Goal: Find specific page/section: Find specific page/section

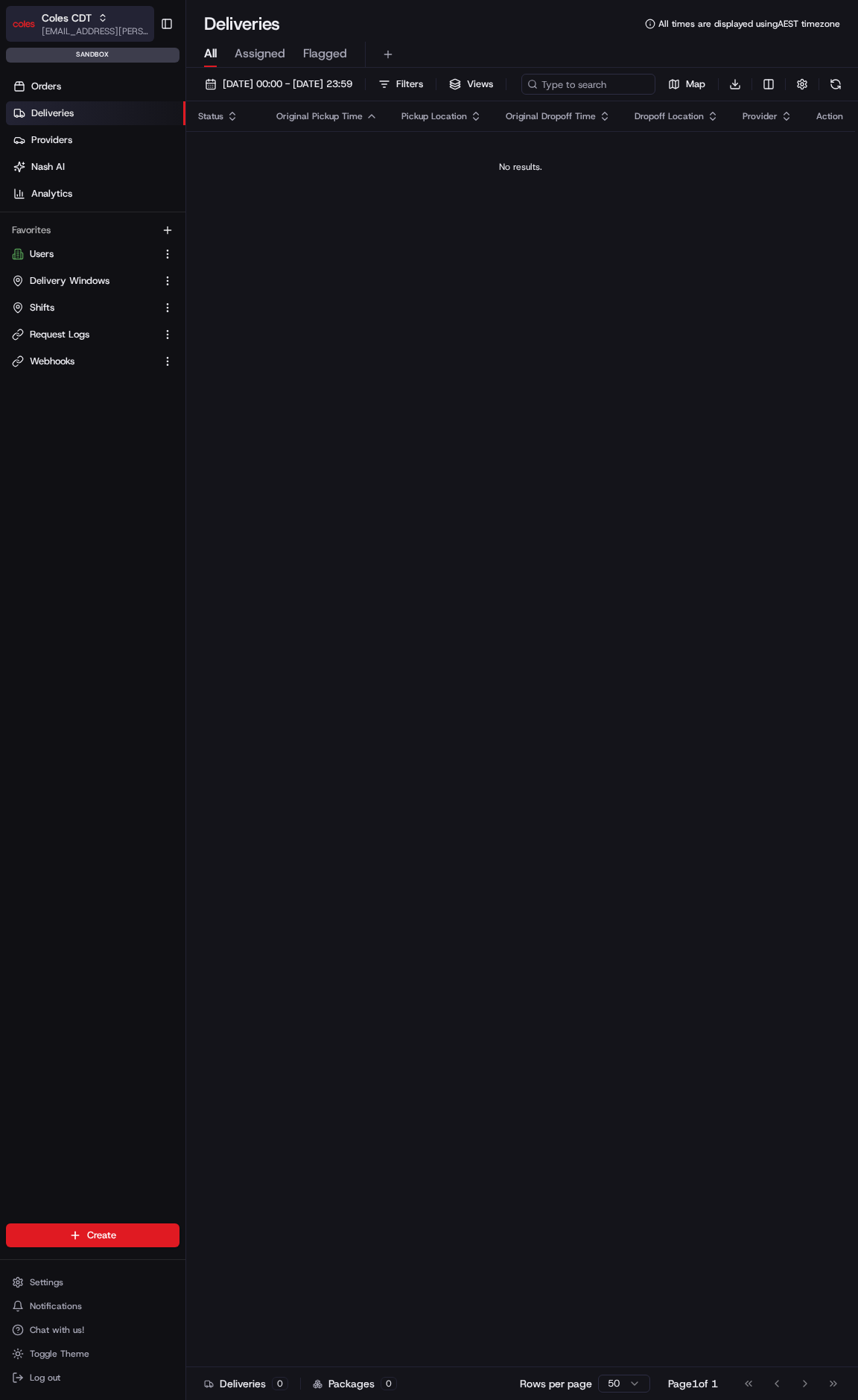
click at [44, 16] on span "Coles CDT" at bounding box center [66, 17] width 50 height 15
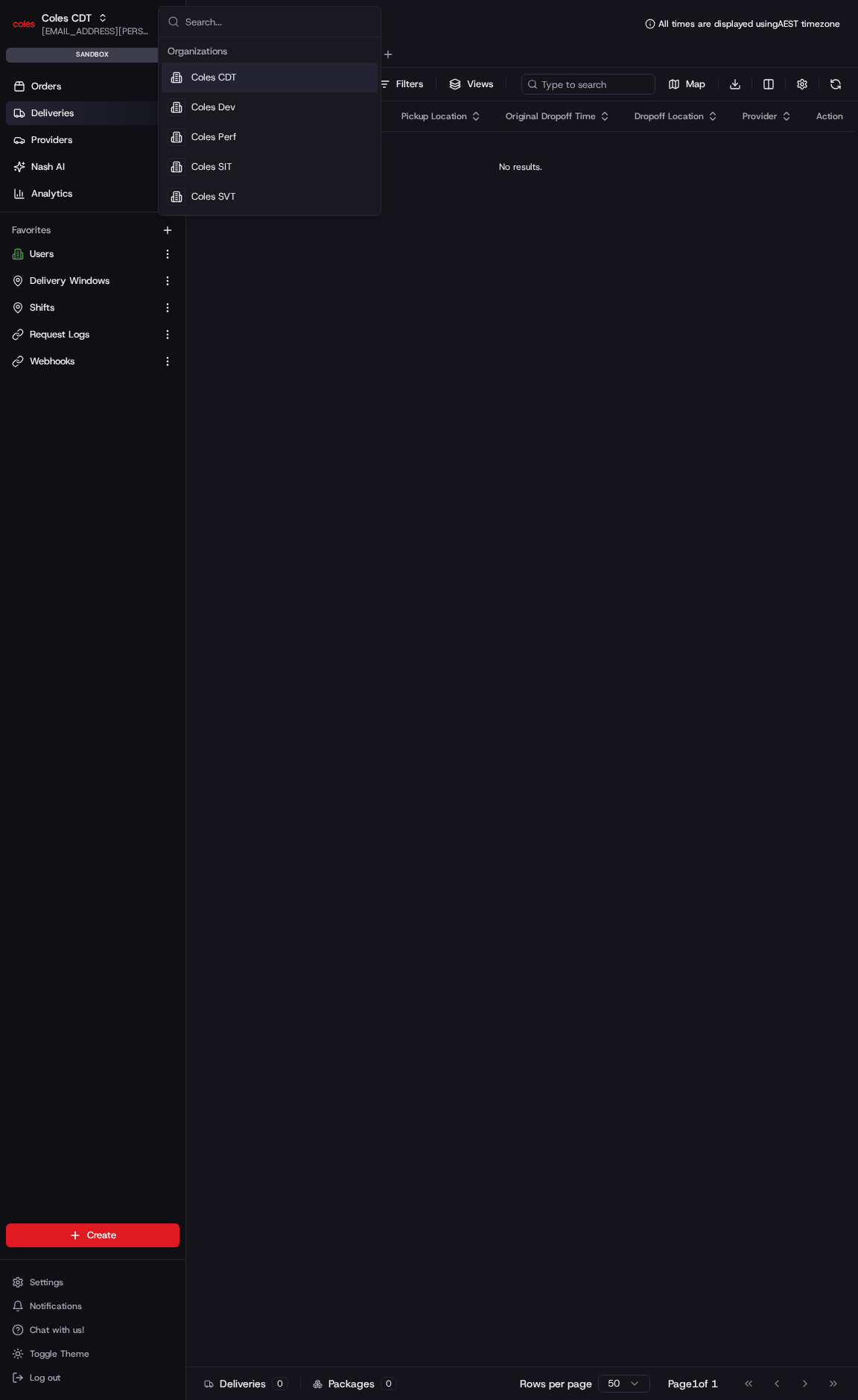
click at [258, 70] on div "Coles CDT" at bounding box center [270, 77] width 216 height 30
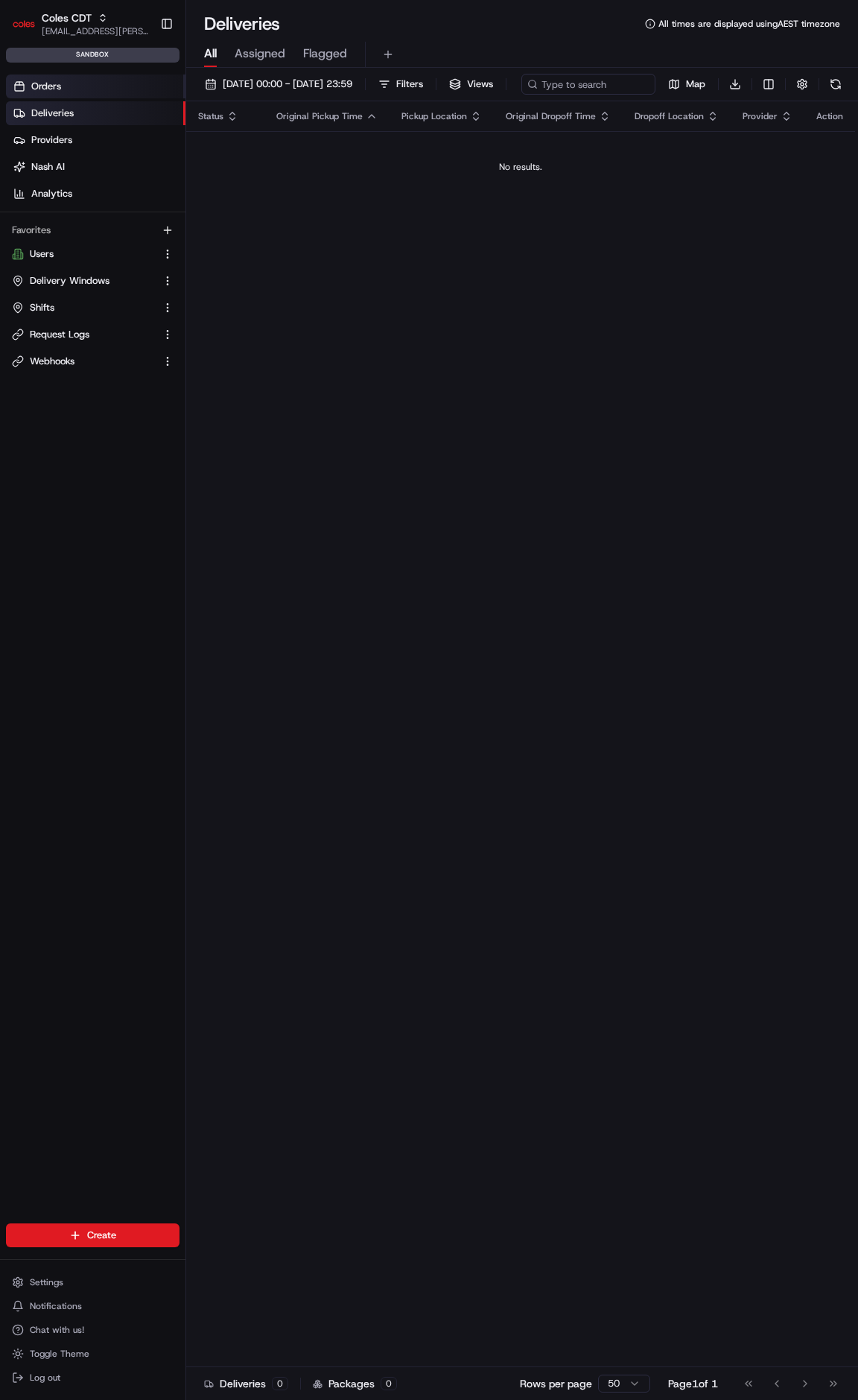
click at [39, 84] on span "Orders" at bounding box center [46, 86] width 30 height 13
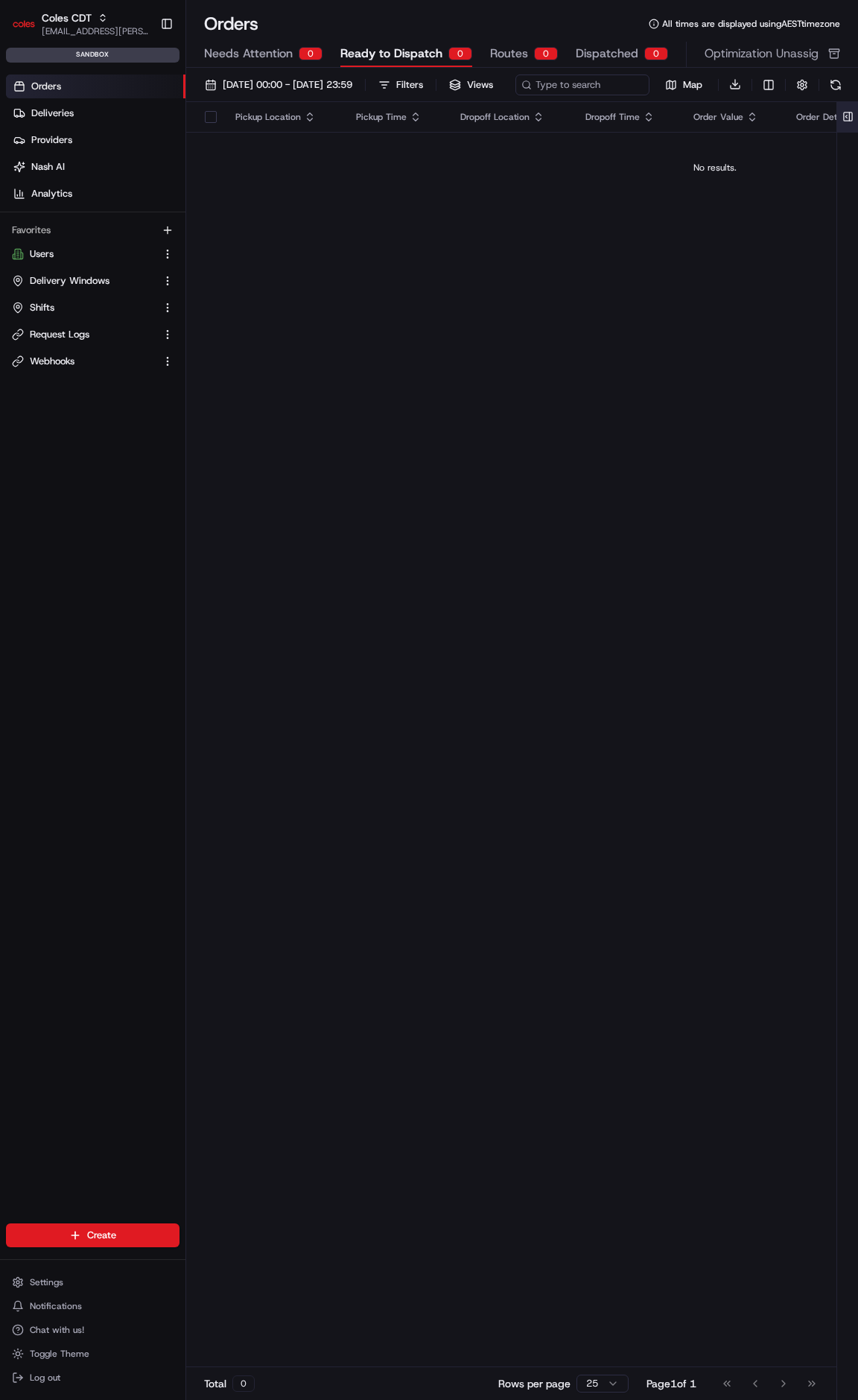
click at [855, 131] on button at bounding box center [848, 117] width 24 height 30
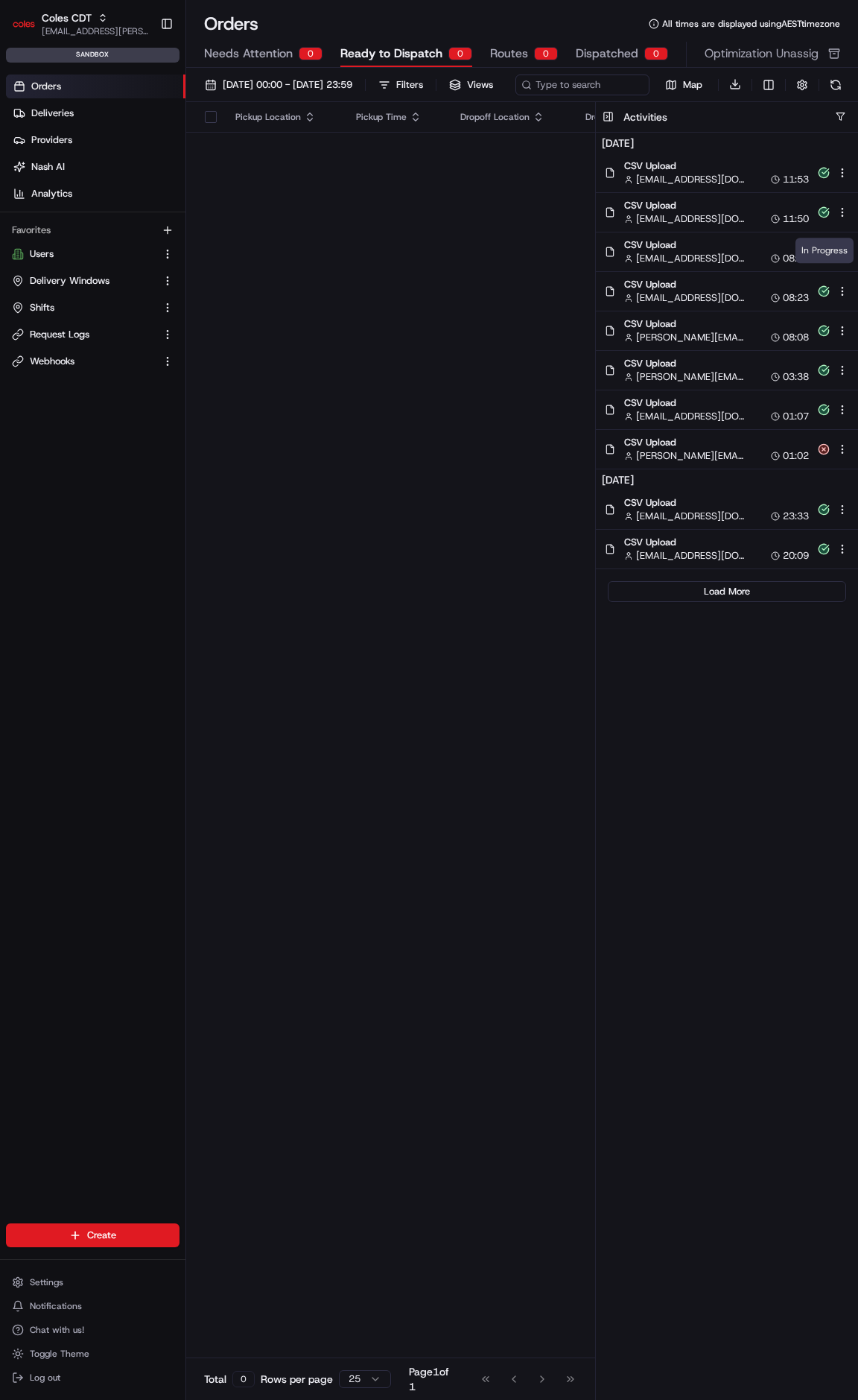
click at [829, 260] on icon at bounding box center [824, 252] width 17 height 17
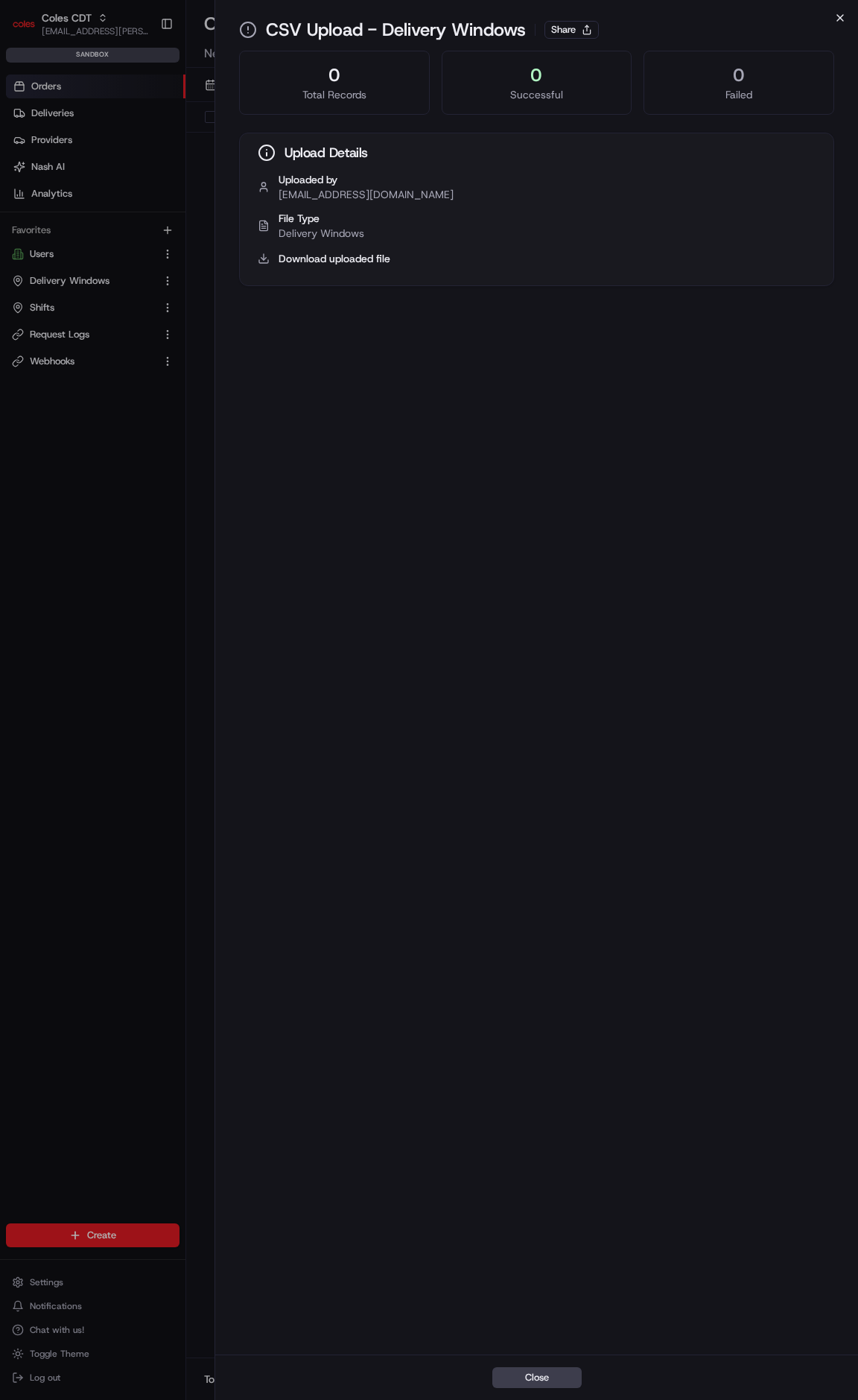
click at [836, 16] on icon "button" at bounding box center [841, 18] width 12 height 12
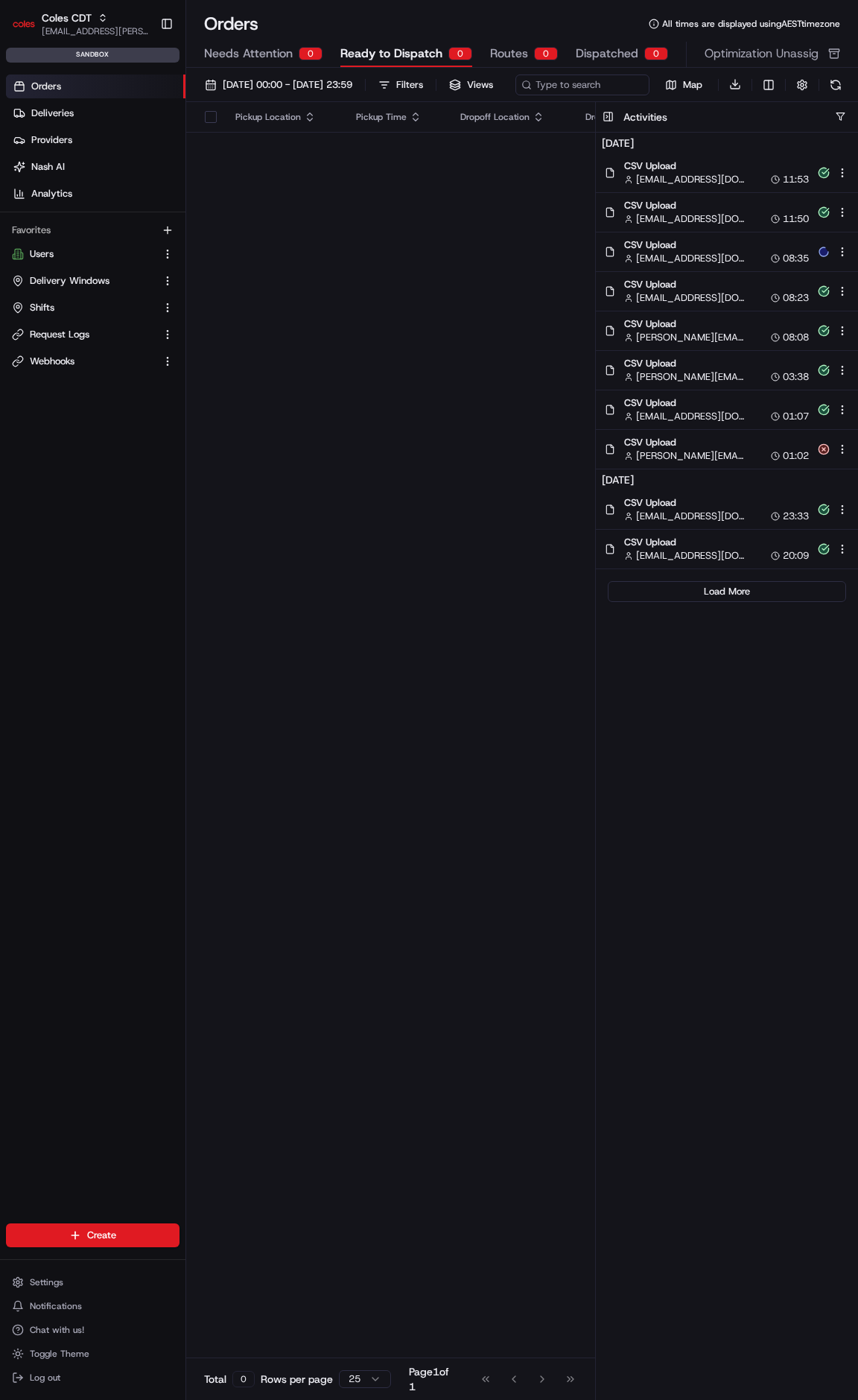
click at [480, 256] on div "Pickup Location Pickup Time Dropoff Location Dropoff Time Order Value Order Det…" at bounding box center [714, 735] width 1057 height 1266
click at [845, 122] on button "button" at bounding box center [840, 117] width 11 height 11
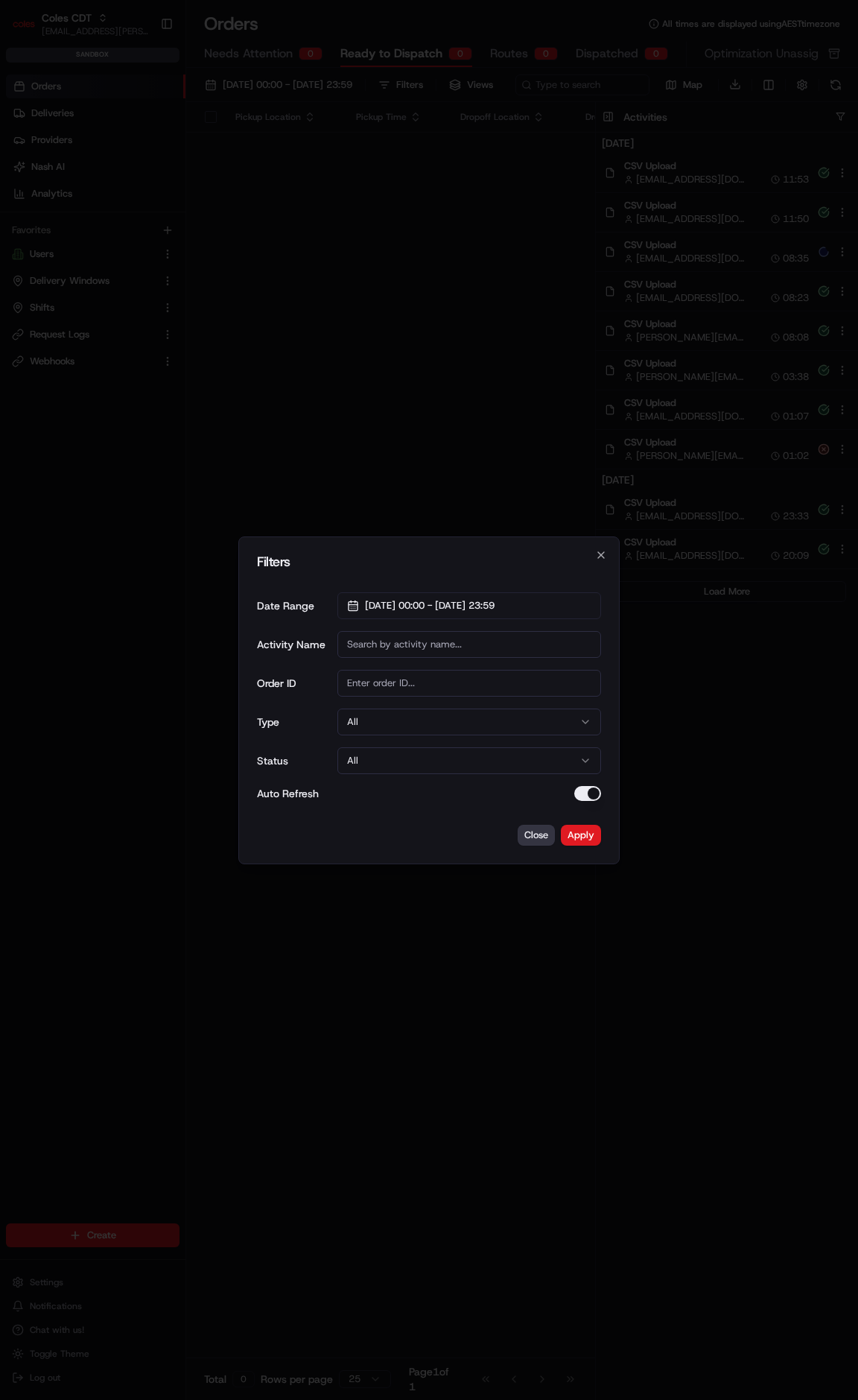
click at [541, 830] on button "Close" at bounding box center [536, 835] width 37 height 21
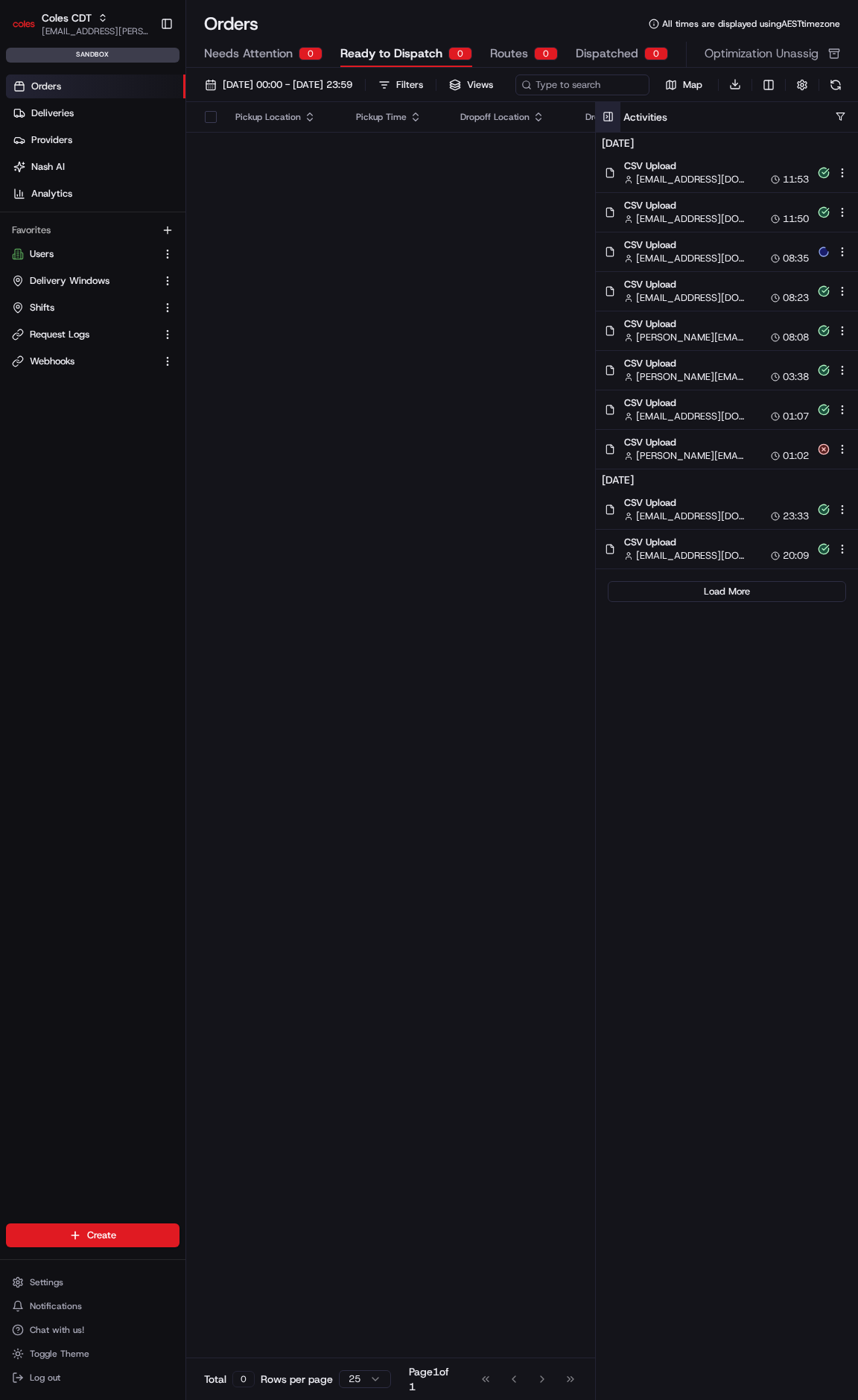
click at [611, 131] on button at bounding box center [608, 117] width 24 height 30
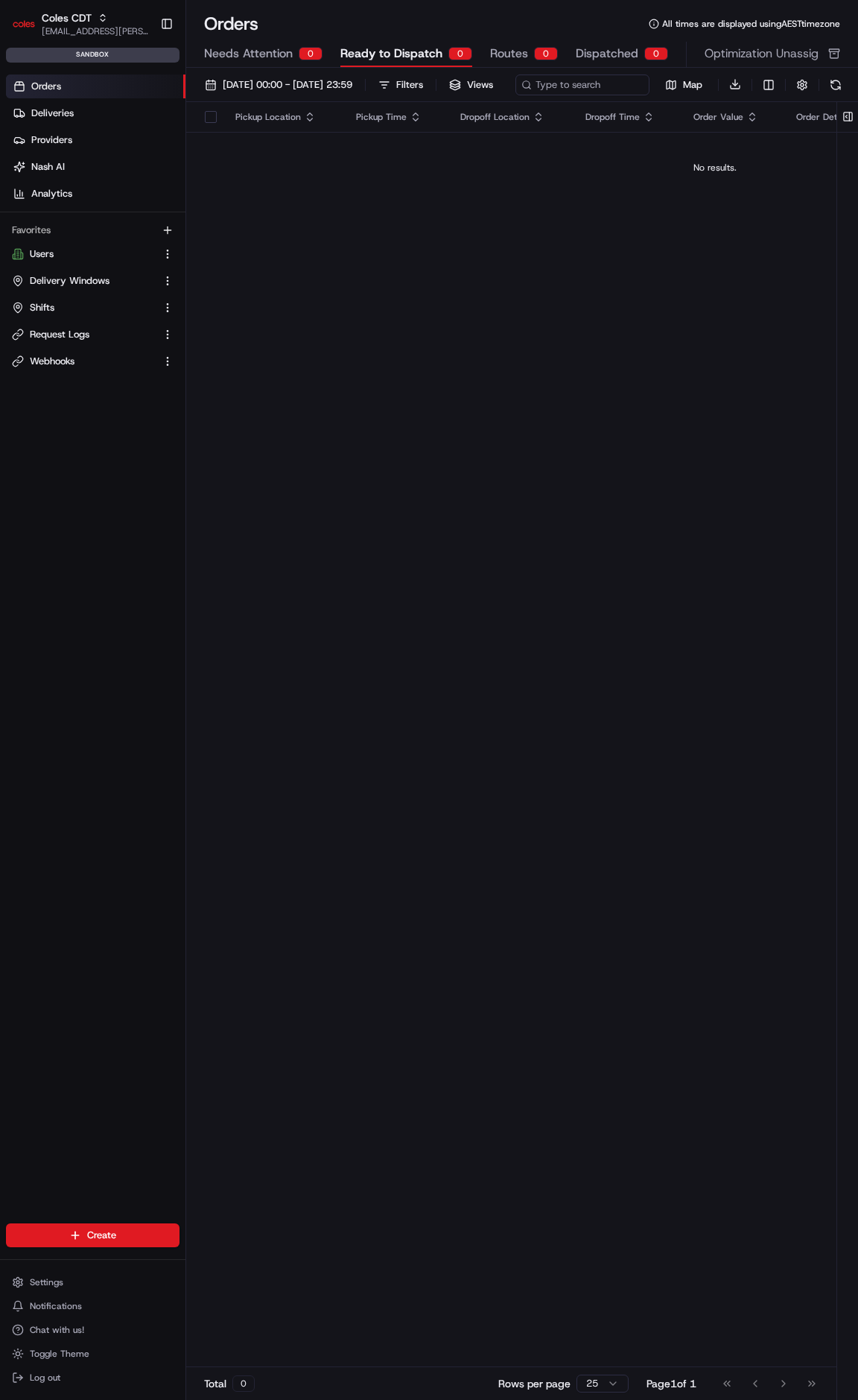
click at [379, 235] on div "Pickup Location Pickup Time Dropoff Location Dropoff Time Order Value Order Det…" at bounding box center [714, 735] width 1057 height 1266
click at [9, 20] on button "Coles CDT [EMAIL_ADDRESS][PERSON_NAME][PERSON_NAME][DOMAIN_NAME]" at bounding box center [80, 24] width 148 height 36
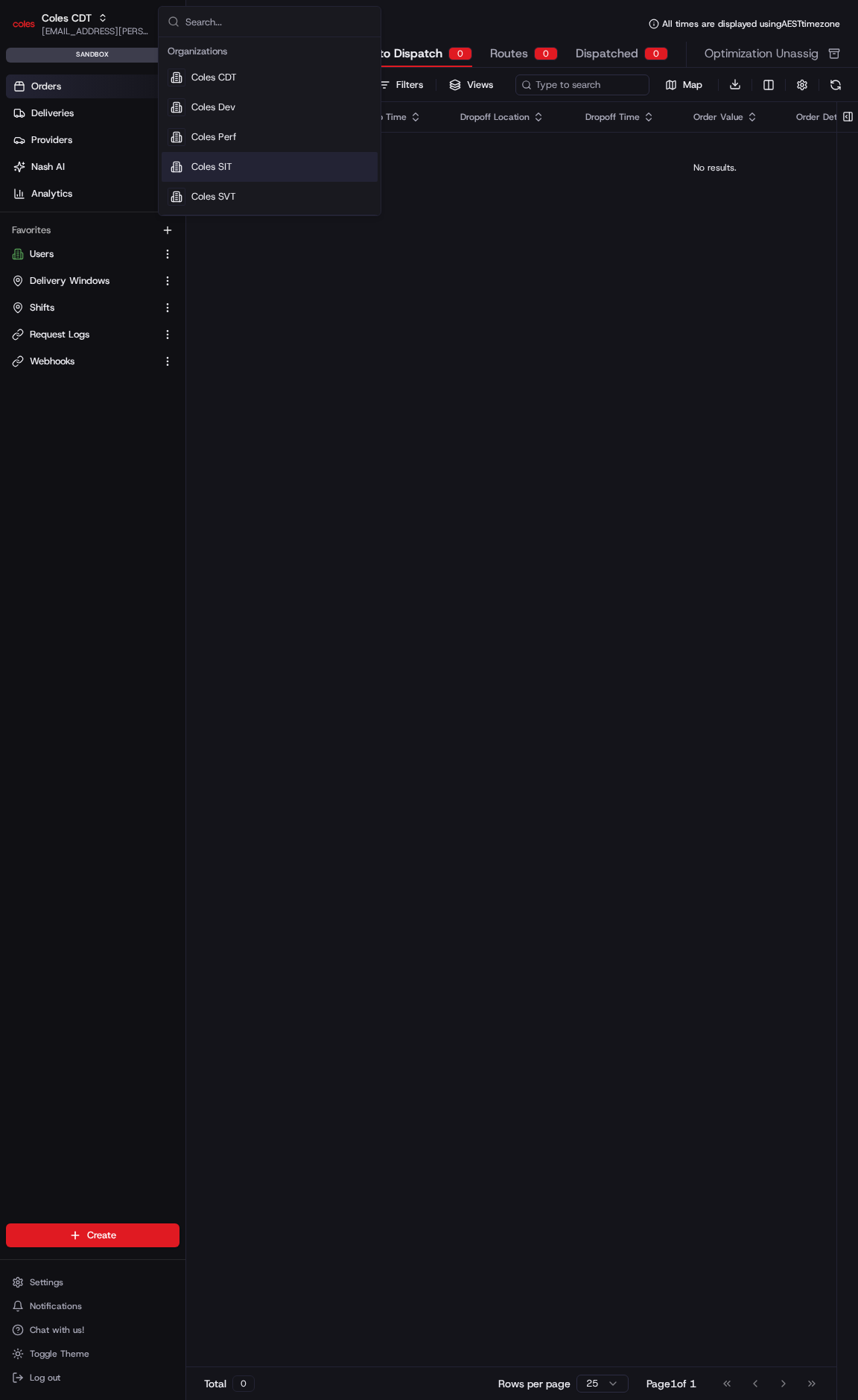
click at [478, 515] on div "Pickup Location Pickup Time Dropoff Location Dropoff Time Order Value Order Det…" at bounding box center [714, 735] width 1057 height 1266
